Goal: Information Seeking & Learning: Learn about a topic

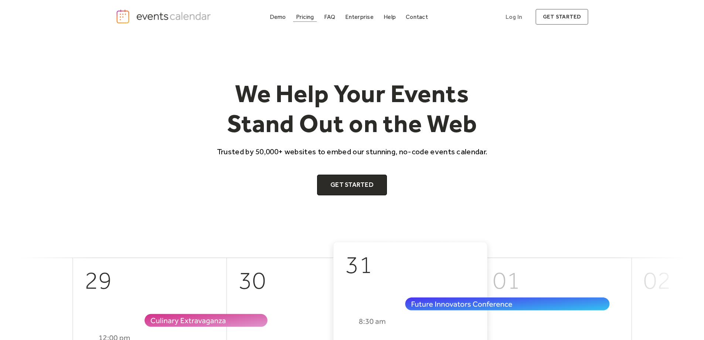
click at [305, 18] on div "Pricing" at bounding box center [305, 17] width 18 height 4
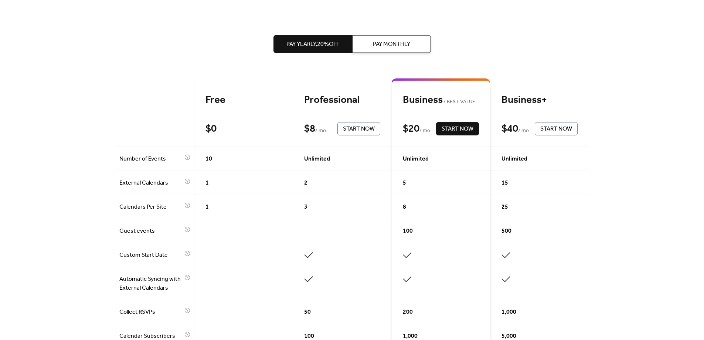
scroll to position [102, 0]
